Goal: Find specific fact: Find specific fact

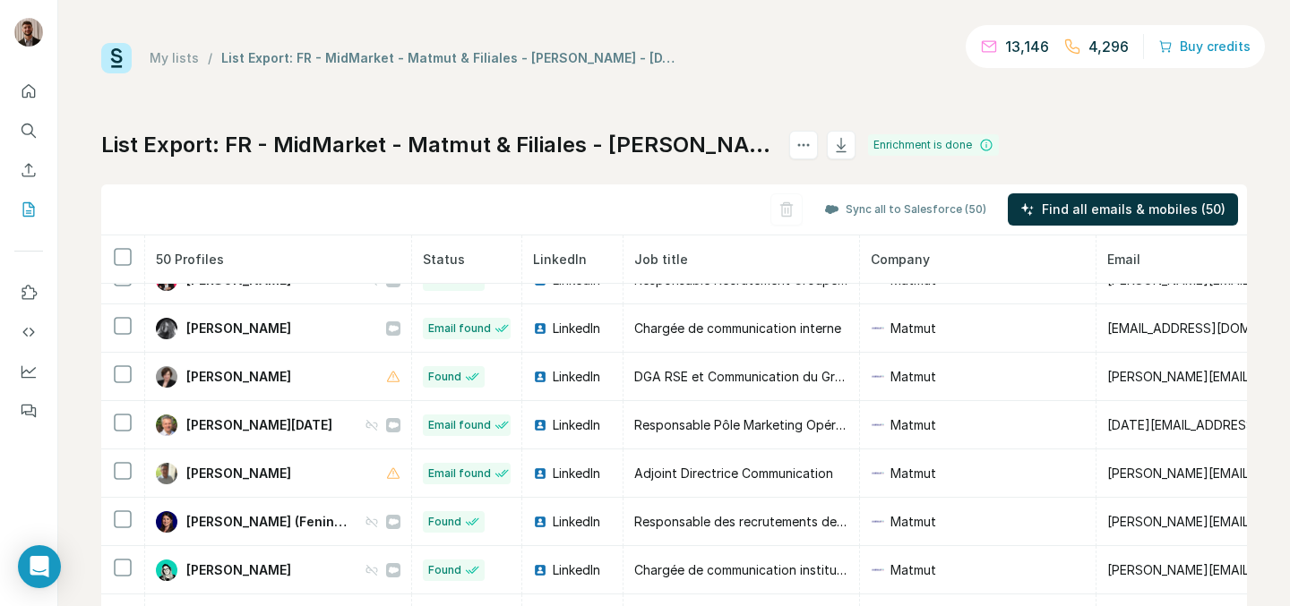
scroll to position [1095, 0]
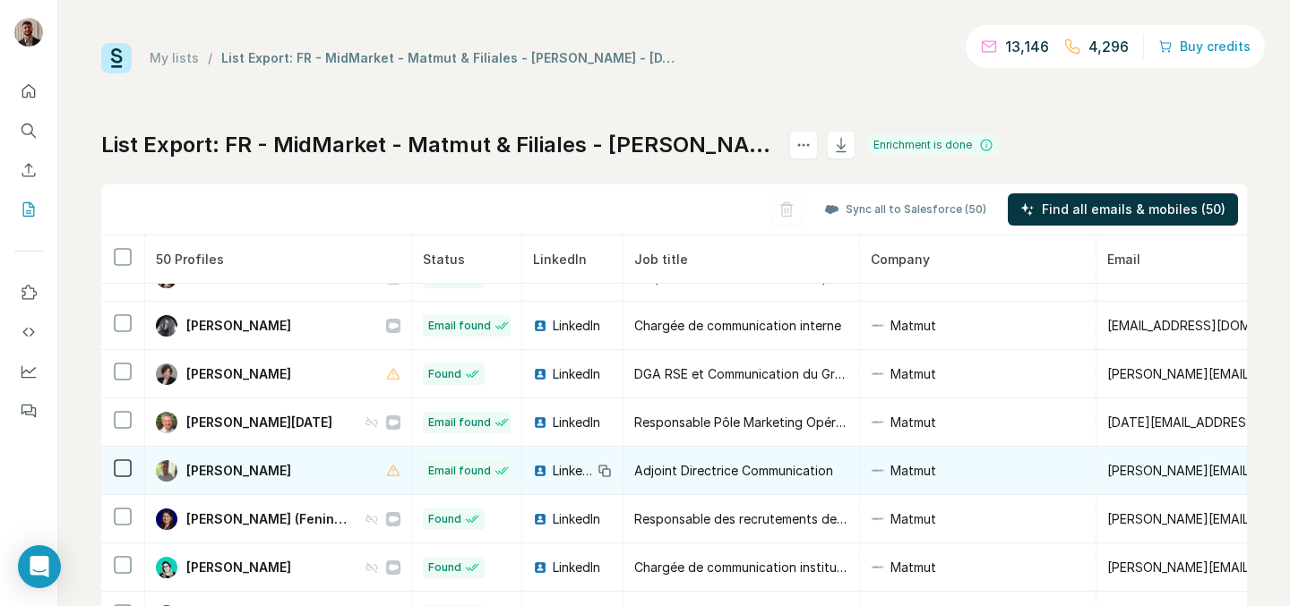
drag, startPoint x: 319, startPoint y: 467, endPoint x: 180, endPoint y: 461, distance: 139.0
click at [180, 461] on div "[PERSON_NAME]" at bounding box center [278, 470] width 245 height 21
copy div "[PERSON_NAME]"
